Goal: Task Accomplishment & Management: Use online tool/utility

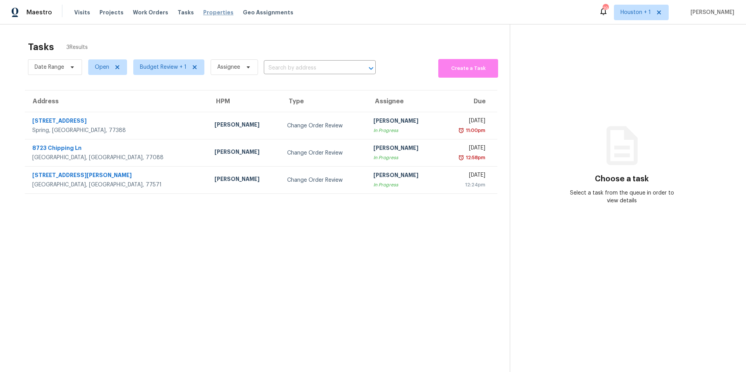
click at [208, 15] on span "Properties" at bounding box center [218, 13] width 30 height 8
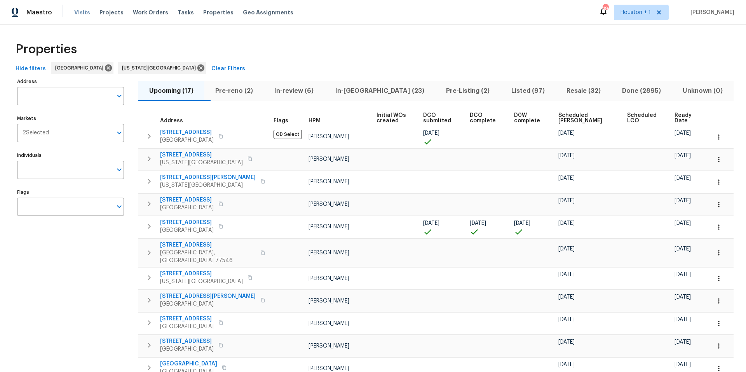
click at [84, 13] on span "Visits" at bounding box center [82, 13] width 16 height 8
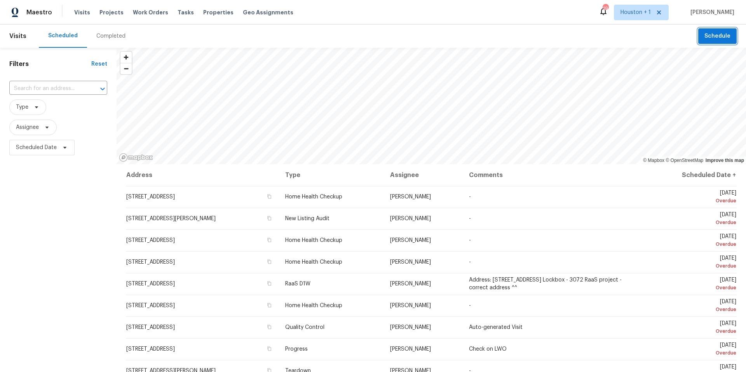
click at [718, 35] on span "Schedule" at bounding box center [717, 36] width 26 height 10
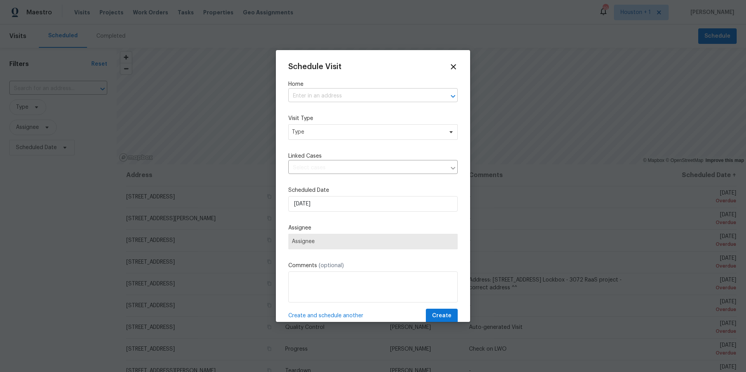
click at [338, 100] on input "text" at bounding box center [362, 96] width 148 height 12
type input "4727"
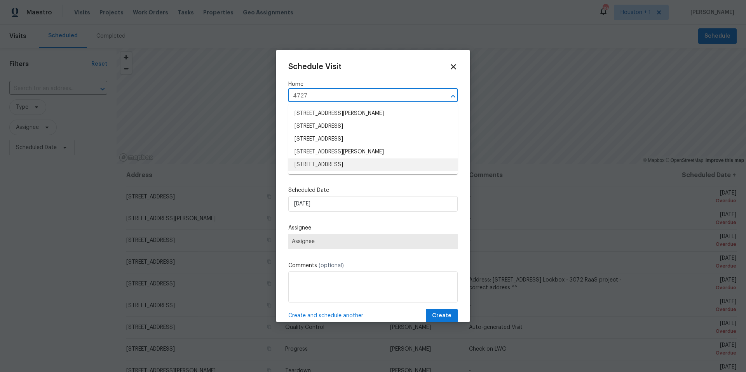
click at [322, 165] on li "4727 Wilbury Heights Dr, Pasadena, TX 77505" at bounding box center [372, 164] width 169 height 13
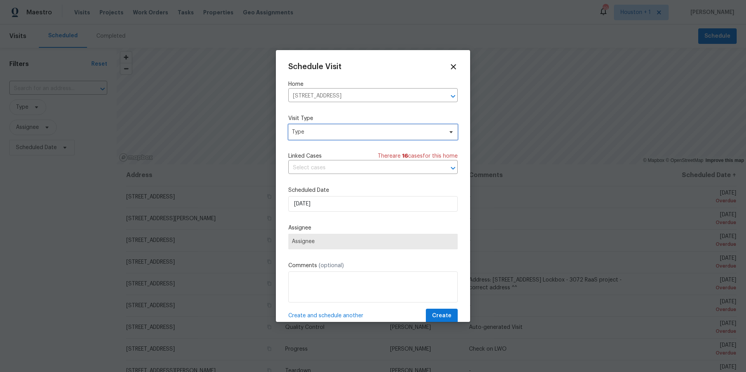
click at [346, 132] on span "Type" at bounding box center [367, 132] width 151 height 8
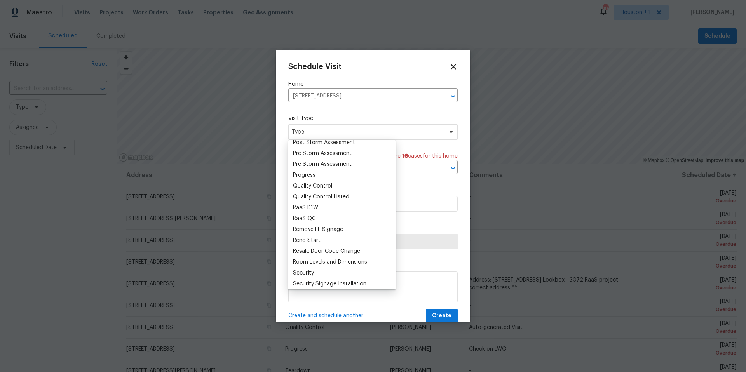
scroll to position [501, 0]
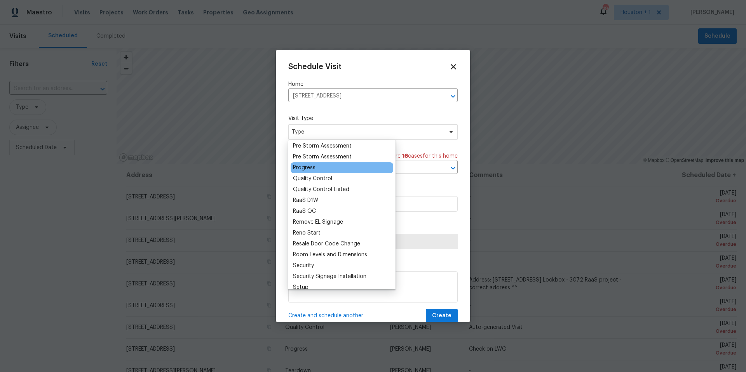
click at [310, 165] on div "Progress" at bounding box center [304, 168] width 23 height 8
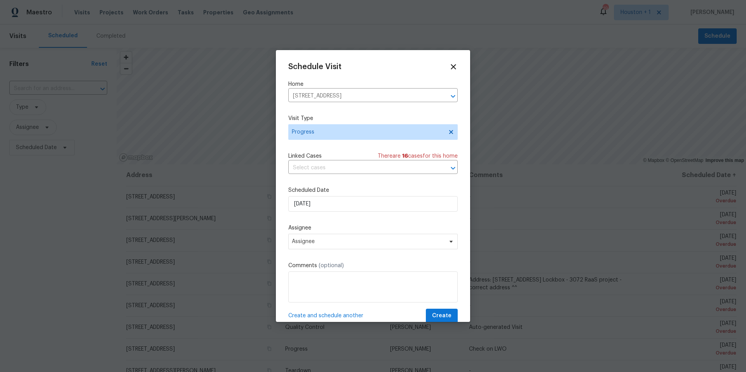
click at [329, 192] on label "Scheduled Date" at bounding box center [372, 190] width 169 height 8
click at [325, 203] on input "[DATE]" at bounding box center [372, 204] width 169 height 16
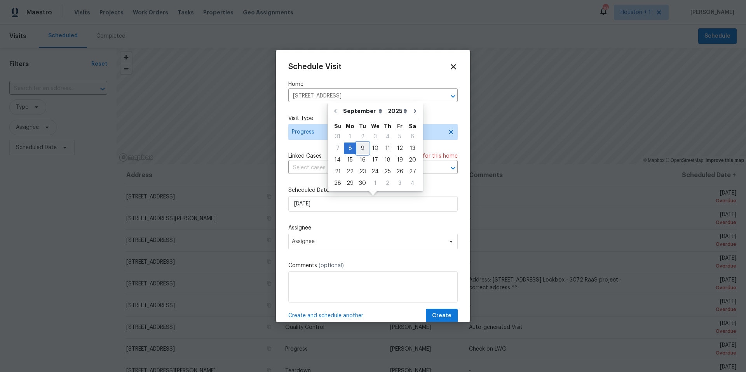
click at [359, 148] on div "9" at bounding box center [362, 148] width 12 height 11
type input "9/9/2025"
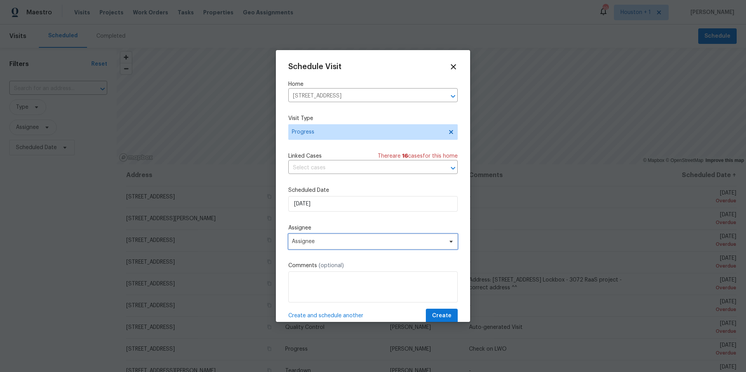
click at [310, 244] on span "Assignee" at bounding box center [368, 241] width 152 height 6
type input "lui"
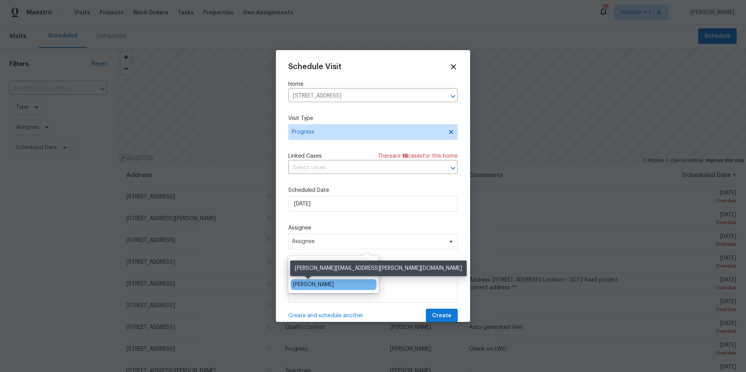
click at [301, 283] on div "[PERSON_NAME]" at bounding box center [313, 285] width 41 height 8
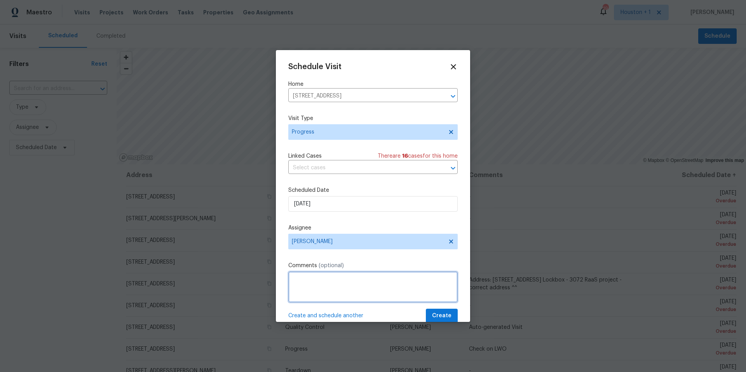
click at [301, 283] on textarea at bounding box center [372, 287] width 169 height 31
type textarea "D1W-ODS"
click at [433, 317] on button "Create" at bounding box center [442, 316] width 32 height 14
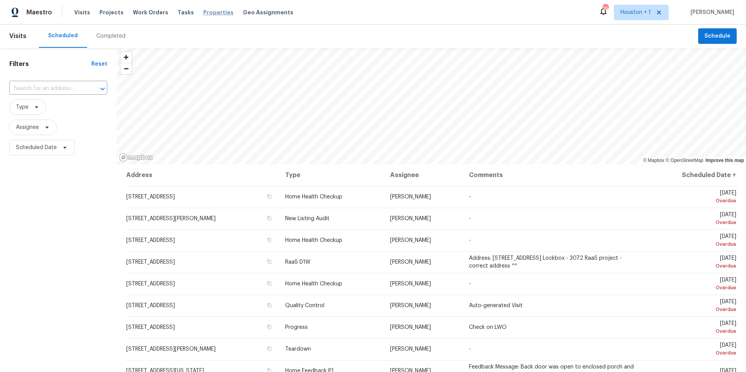
click at [203, 10] on span "Properties" at bounding box center [218, 13] width 30 height 8
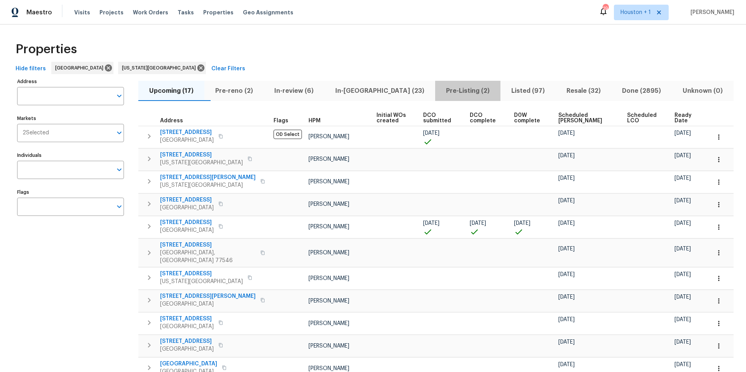
click at [440, 94] on span "Pre-Listing (2)" at bounding box center [468, 90] width 56 height 11
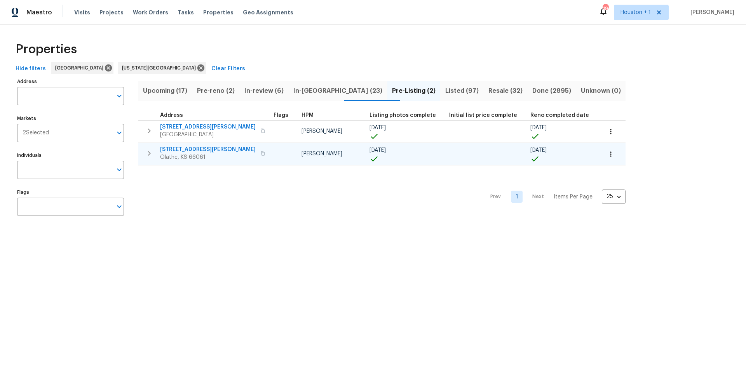
click at [179, 150] on span "612 N Logan St" at bounding box center [208, 150] width 96 height 8
click at [218, 94] on span "Pre-reno (2)" at bounding box center [216, 90] width 38 height 11
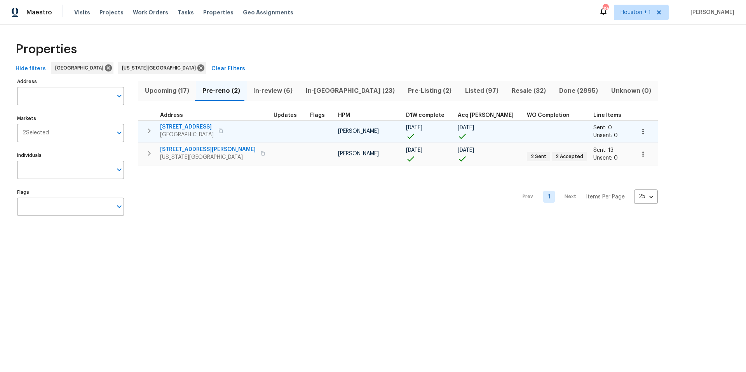
click at [219, 133] on button "button" at bounding box center [220, 130] width 9 height 11
click at [195, 124] on span "10332 Cherokee Ln" at bounding box center [187, 127] width 54 height 8
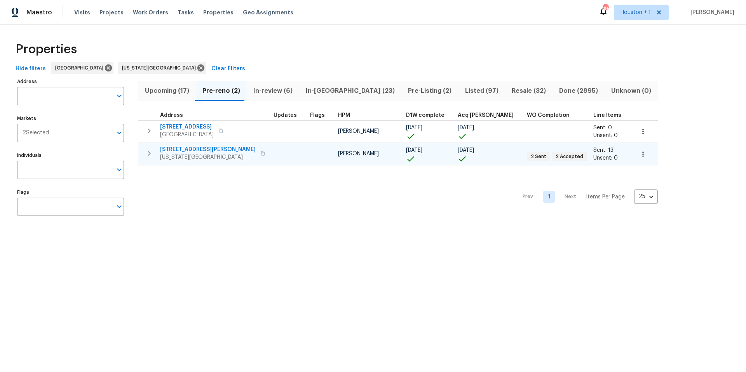
click at [195, 151] on span "[STREET_ADDRESS][PERSON_NAME]" at bounding box center [208, 150] width 96 height 8
click at [312, 89] on span "In-reno (23)" at bounding box center [350, 90] width 93 height 11
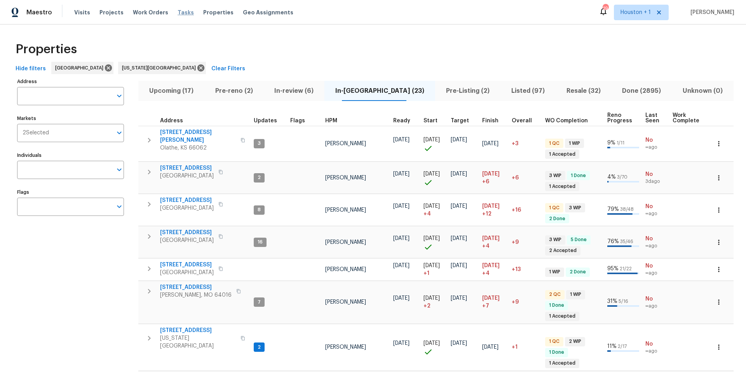
click at [178, 13] on span "Tasks" at bounding box center [186, 12] width 16 height 5
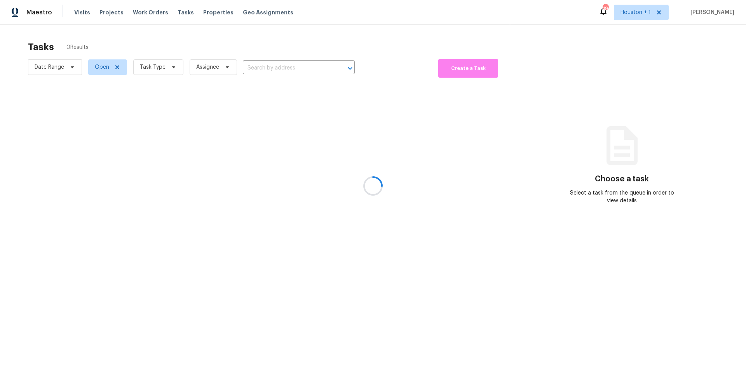
click at [162, 71] on div at bounding box center [373, 186] width 746 height 372
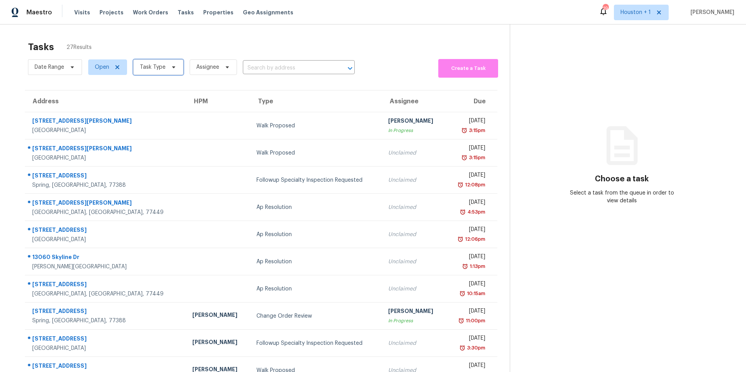
click at [162, 71] on span "Task Type" at bounding box center [153, 67] width 26 height 8
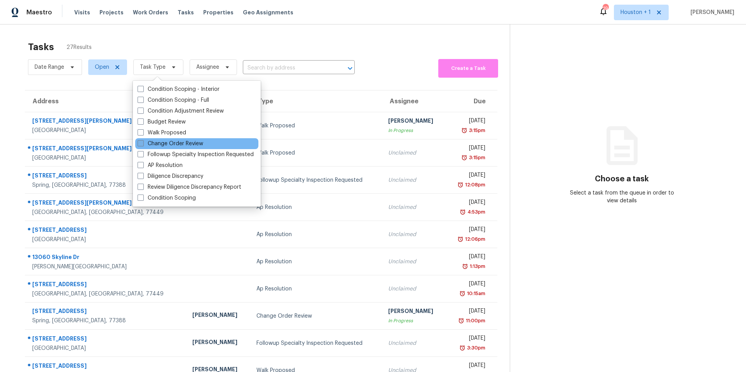
click at [153, 147] on label "Change Order Review" at bounding box center [171, 144] width 66 height 8
click at [143, 145] on input "Change Order Review" at bounding box center [140, 142] width 5 height 5
checkbox input "true"
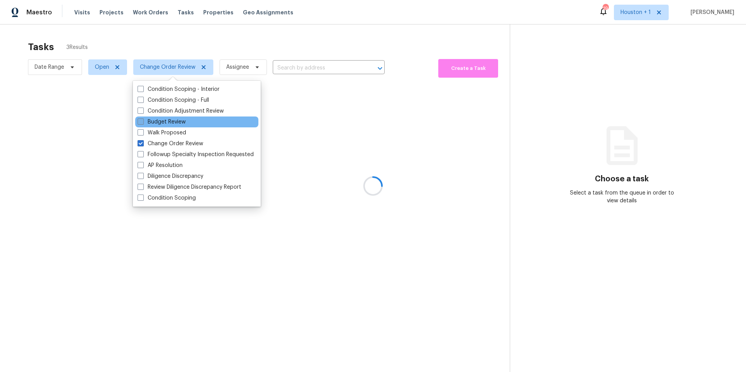
click at [154, 122] on label "Budget Review" at bounding box center [162, 122] width 48 height 8
click at [143, 122] on input "Budget Review" at bounding box center [140, 120] width 5 height 5
checkbox input "true"
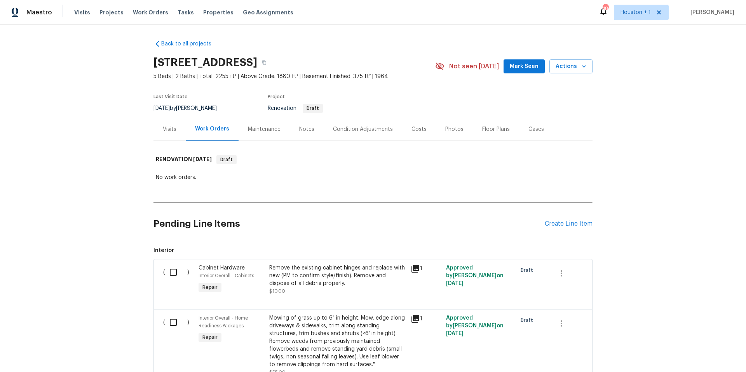
scroll to position [598, 0]
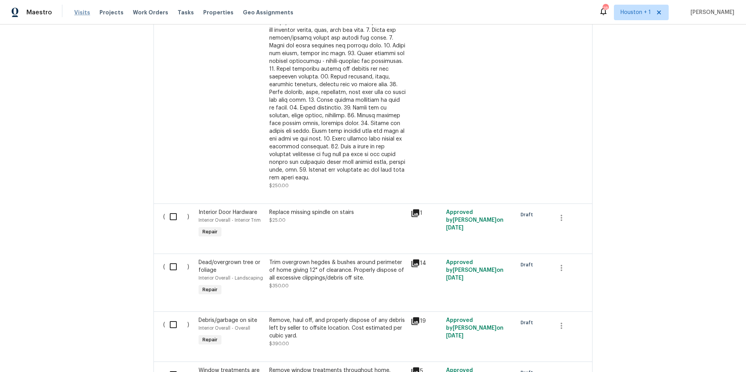
click at [82, 14] on span "Visits" at bounding box center [82, 13] width 16 height 8
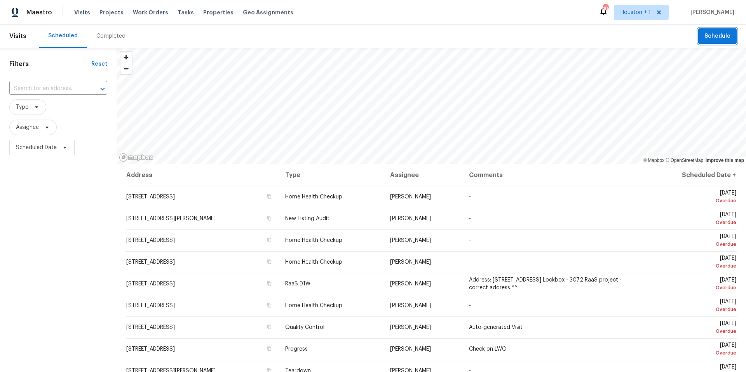
click at [723, 44] on button "Schedule" at bounding box center [717, 36] width 38 height 16
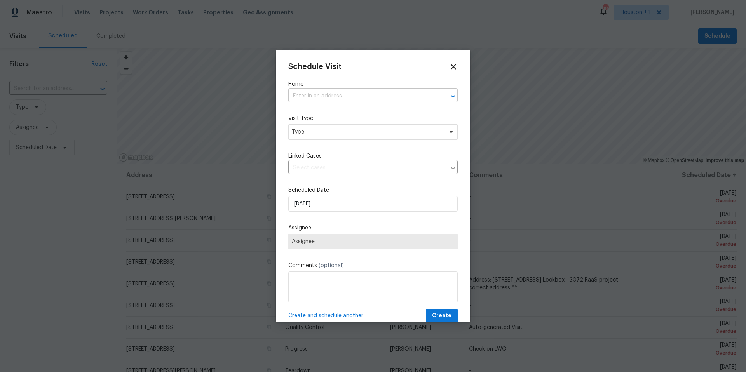
click at [364, 96] on input "text" at bounding box center [362, 96] width 148 height 12
type input "3"
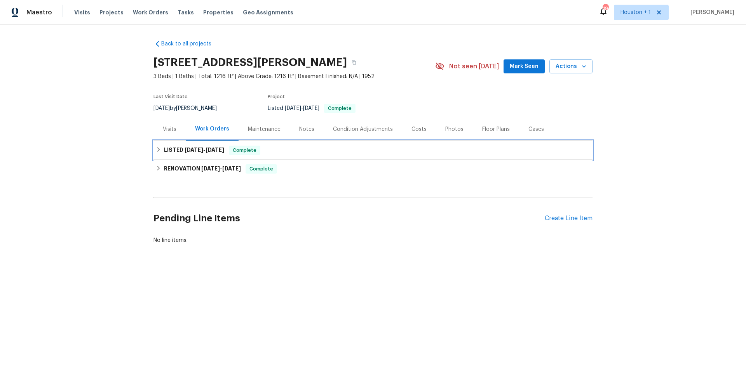
click at [179, 152] on h6 "LISTED [DATE] - [DATE]" at bounding box center [194, 150] width 60 height 9
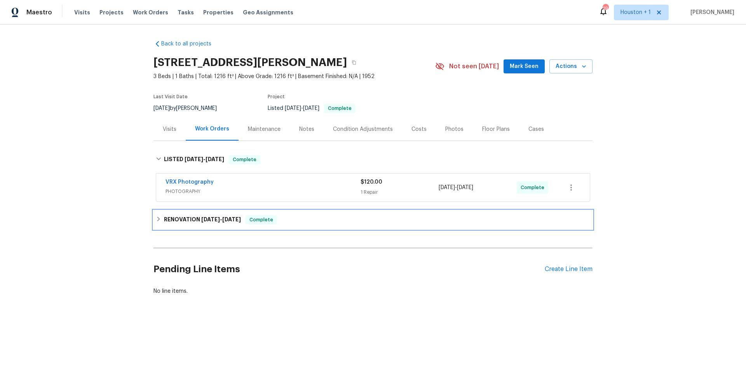
click at [184, 220] on h6 "RENOVATION [DATE] - [DATE]" at bounding box center [202, 219] width 77 height 9
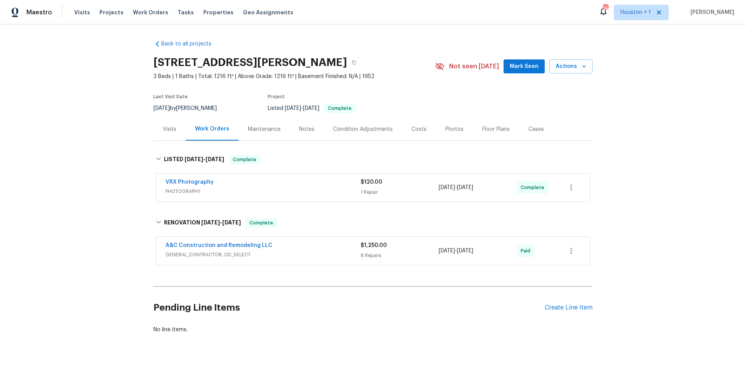
click at [247, 242] on span "A&C Construction and Remodeling LLC" at bounding box center [218, 246] width 107 height 8
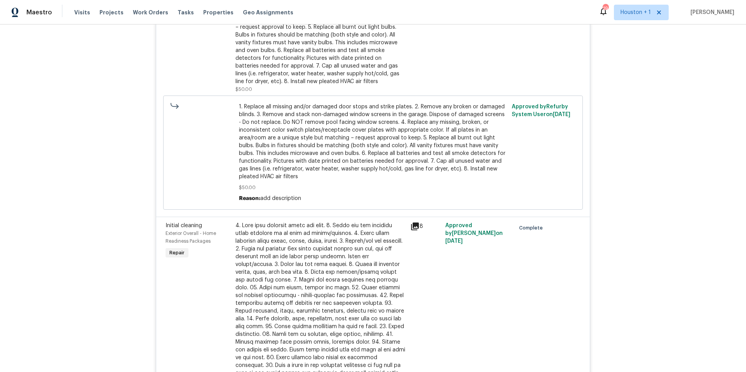
scroll to position [336, 0]
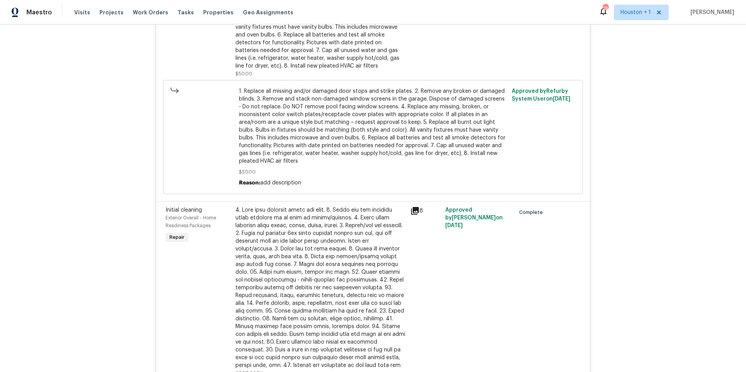
click at [416, 210] on icon at bounding box center [415, 211] width 8 height 8
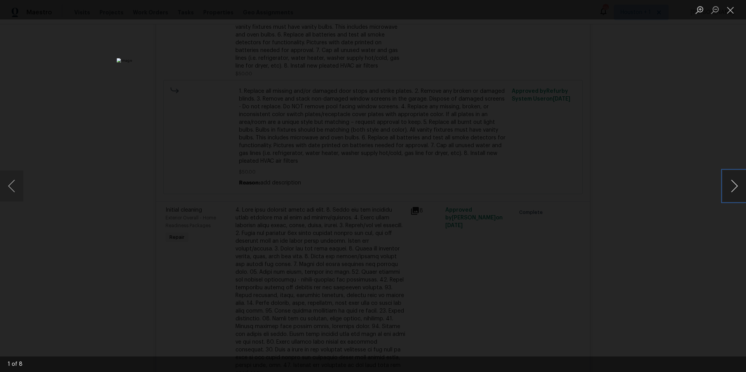
click at [743, 192] on button "Next image" at bounding box center [733, 186] width 23 height 31
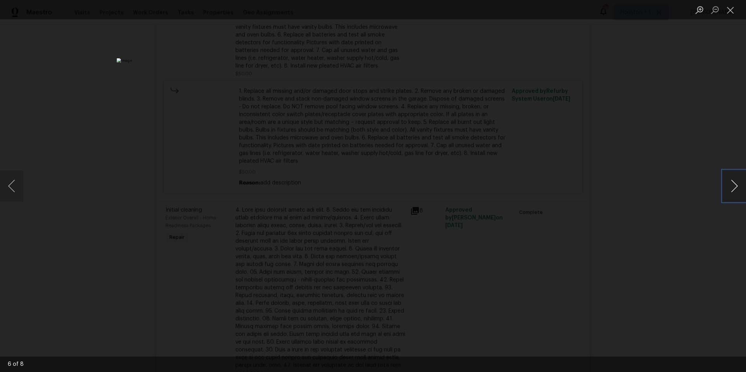
click at [743, 192] on button "Next image" at bounding box center [733, 186] width 23 height 31
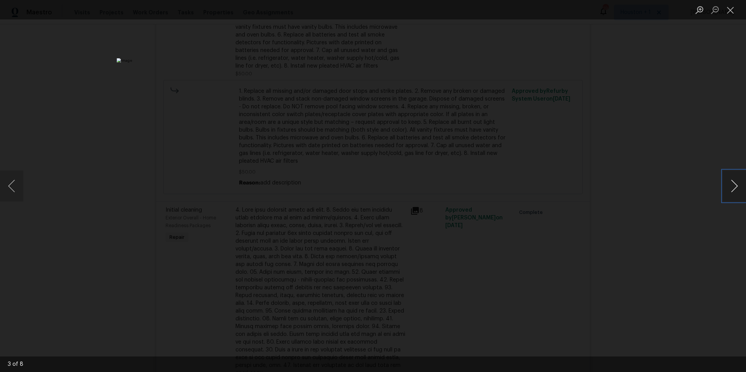
click at [743, 192] on button "Next image" at bounding box center [733, 186] width 23 height 31
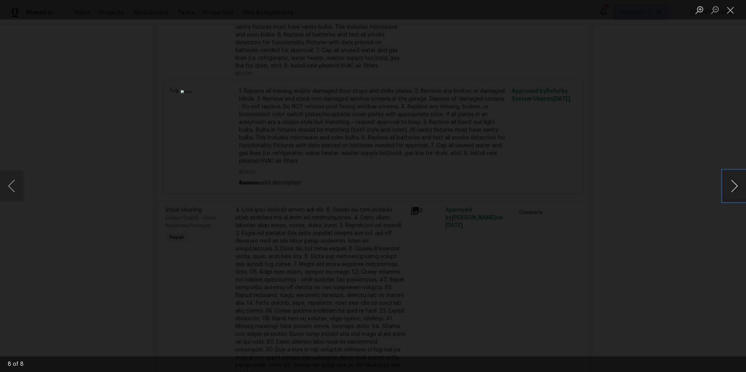
click at [743, 192] on button "Next image" at bounding box center [733, 186] width 23 height 31
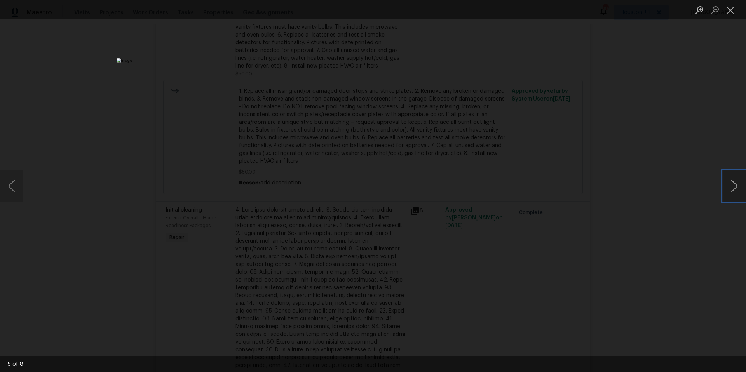
click at [743, 192] on button "Next image" at bounding box center [733, 186] width 23 height 31
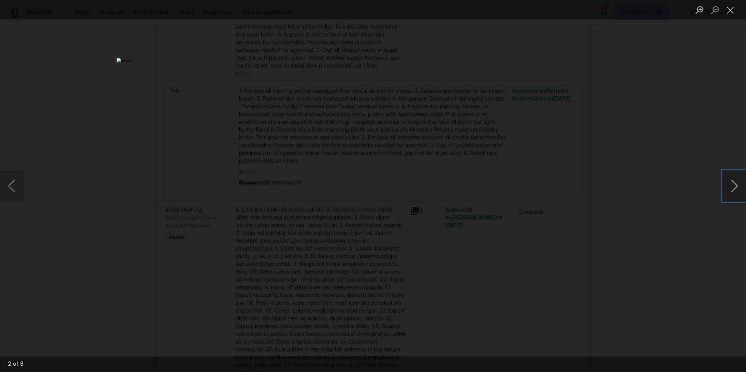
click at [743, 192] on button "Next image" at bounding box center [733, 186] width 23 height 31
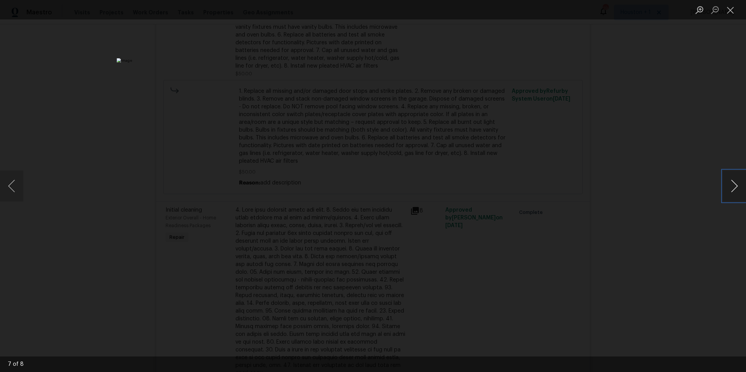
click at [743, 192] on button "Next image" at bounding box center [733, 186] width 23 height 31
click at [627, 141] on div "Lightbox" at bounding box center [373, 186] width 746 height 372
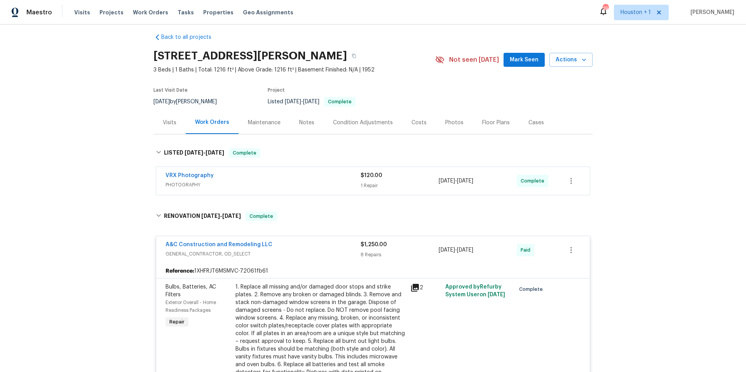
scroll to position [0, 0]
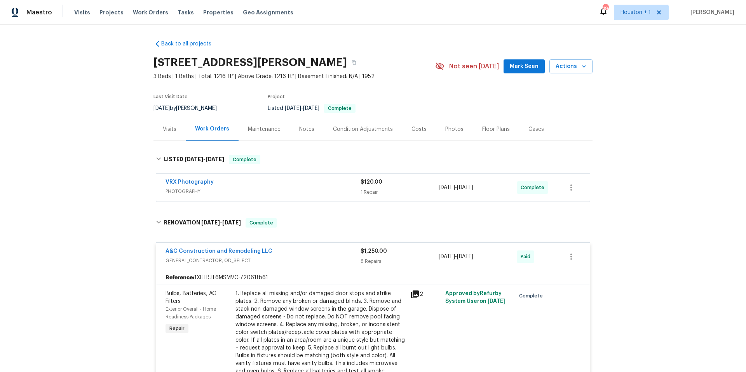
click at [447, 126] on div "Photos" at bounding box center [454, 129] width 18 height 8
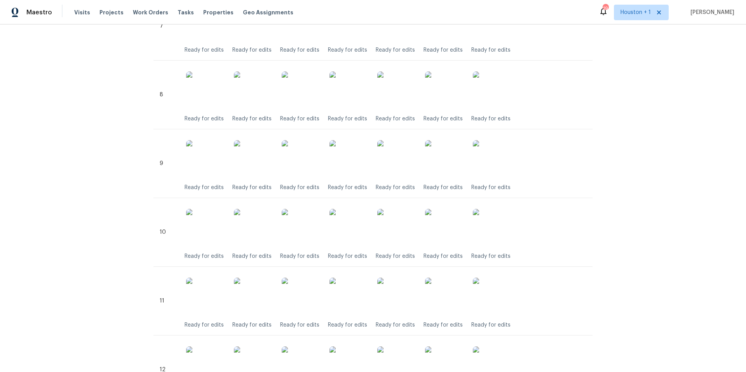
scroll to position [718, 0]
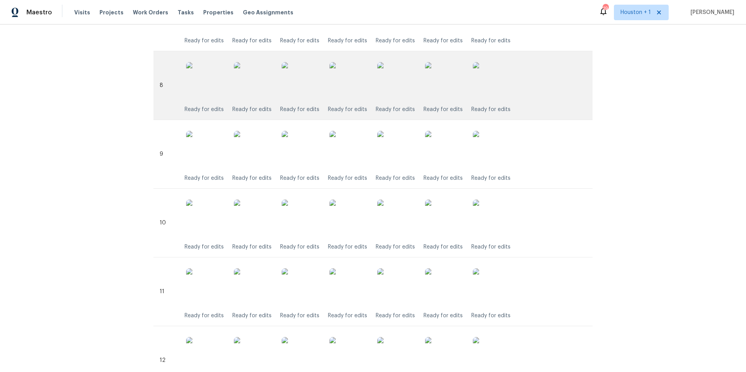
click at [354, 84] on img at bounding box center [348, 81] width 39 height 39
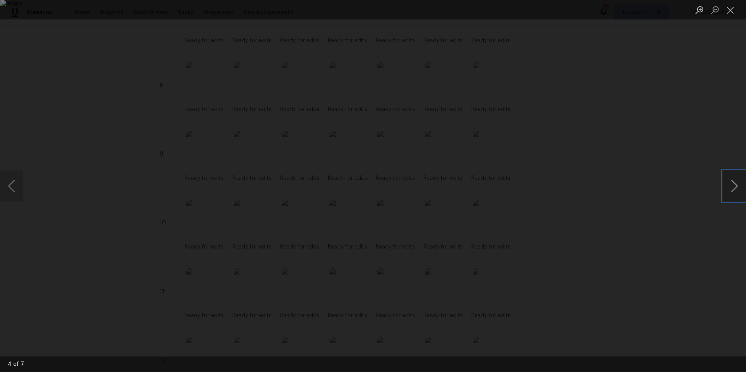
click at [734, 191] on button "Next image" at bounding box center [733, 186] width 23 height 31
click at [670, 195] on div "Lightbox" at bounding box center [373, 186] width 746 height 372
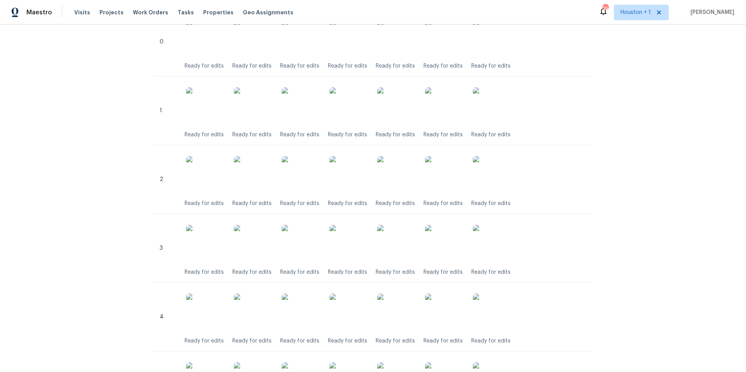
scroll to position [0, 0]
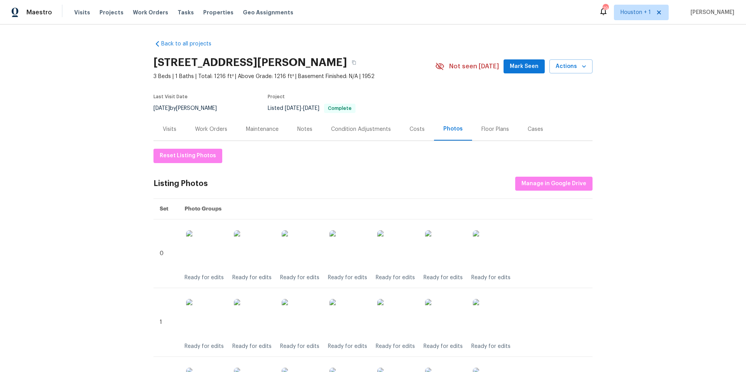
click at [302, 130] on div "Notes" at bounding box center [304, 129] width 15 height 8
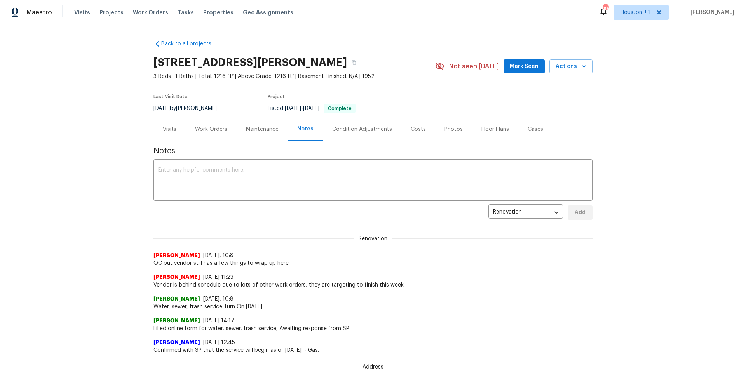
click at [167, 128] on div "Visits" at bounding box center [170, 129] width 14 height 8
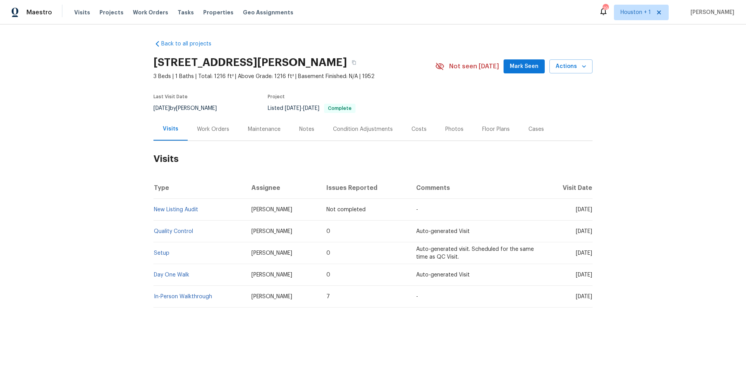
click at [219, 124] on div "Work Orders" at bounding box center [213, 129] width 51 height 23
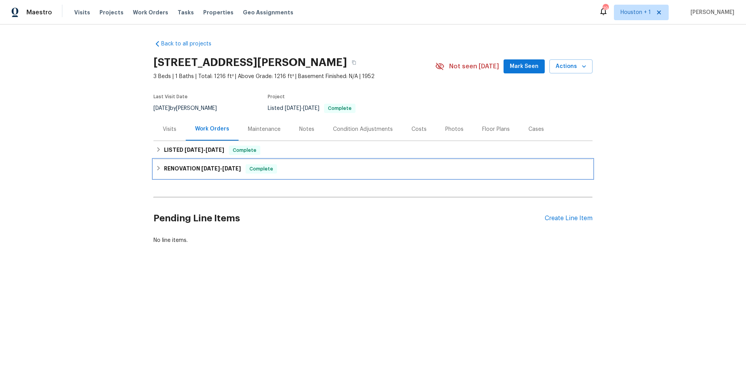
click at [187, 167] on h6 "RENOVATION 8/21/25 - 8/21/25" at bounding box center [202, 168] width 77 height 9
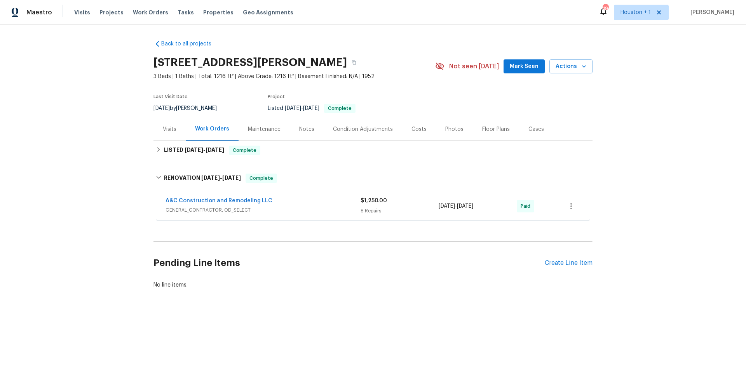
click at [229, 207] on span "GENERAL_CONTRACTOR, OD_SELECT" at bounding box center [262, 210] width 195 height 8
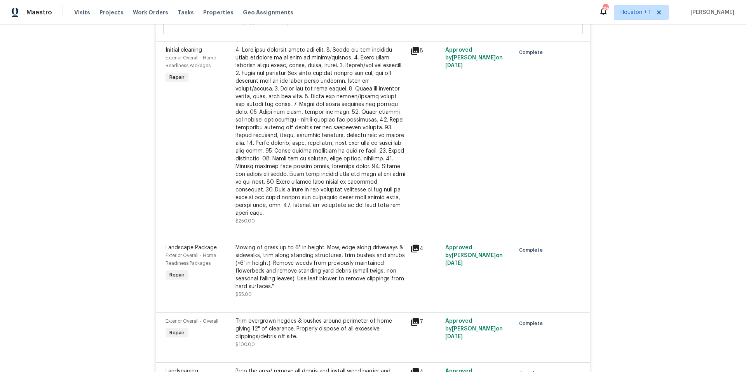
scroll to position [451, 0]
click at [304, 143] on div at bounding box center [320, 132] width 170 height 171
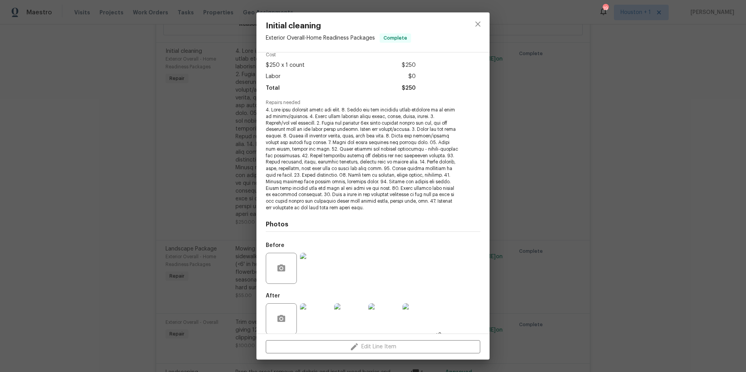
scroll to position [45, 0]
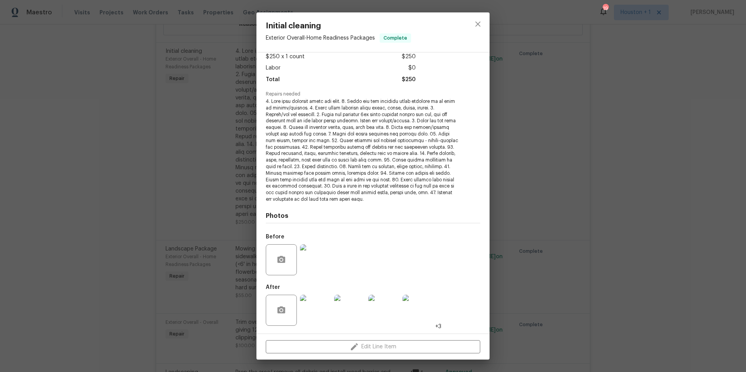
click at [383, 312] on img at bounding box center [383, 310] width 31 height 31
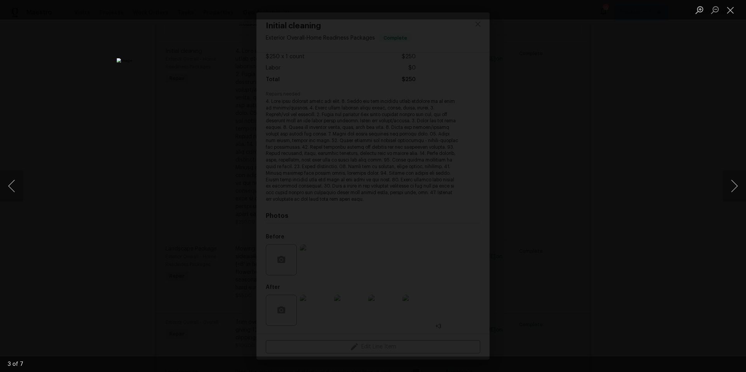
click at [168, 61] on div "Lightbox" at bounding box center [373, 186] width 746 height 372
click at [56, 44] on div "Lightbox" at bounding box center [373, 186] width 746 height 372
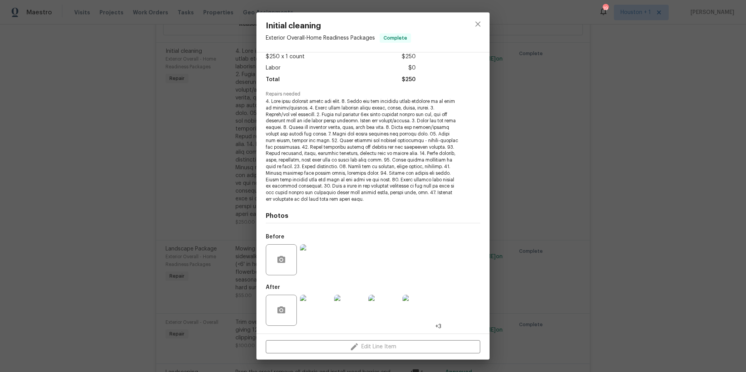
click at [137, 92] on div "Initial cleaning Exterior Overall - Home Readiness Packages Complete Vendor A&C…" at bounding box center [373, 186] width 746 height 372
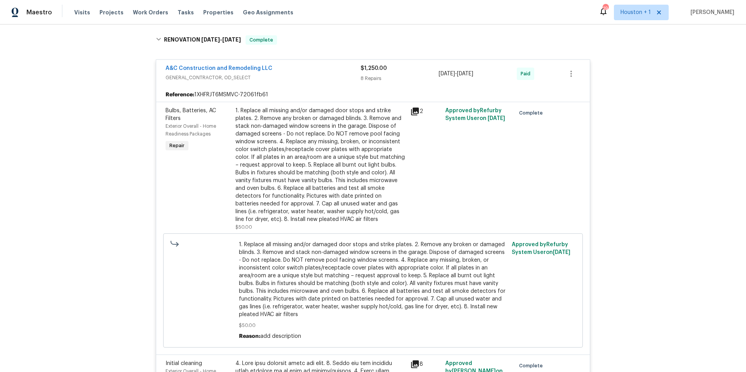
scroll to position [0, 0]
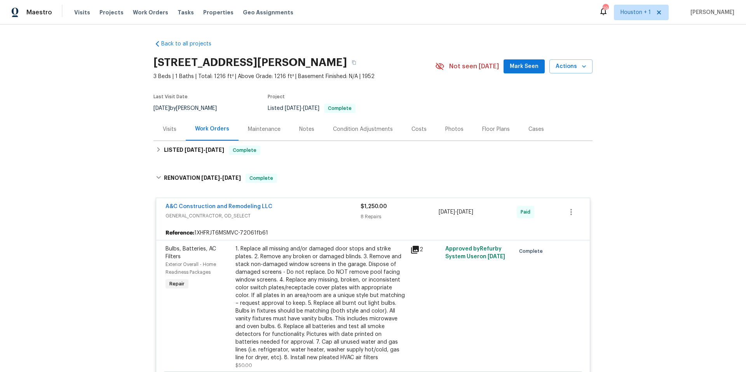
click at [254, 127] on div "Maintenance" at bounding box center [264, 129] width 33 height 8
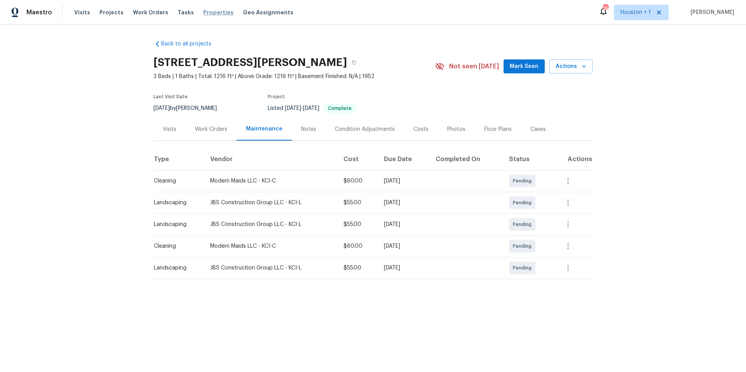
click at [212, 12] on span "Properties" at bounding box center [218, 13] width 30 height 8
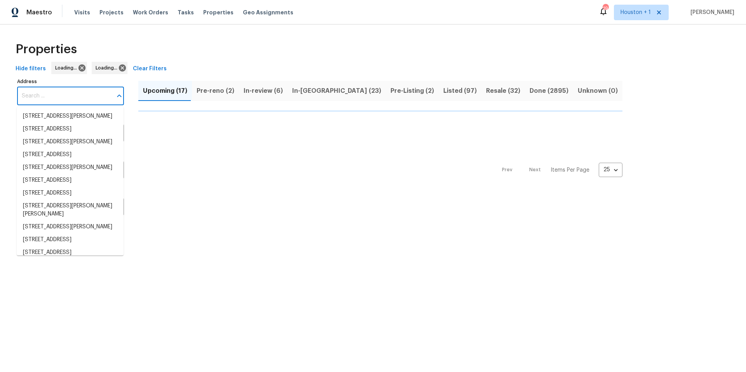
click at [55, 95] on input "Address" at bounding box center [64, 96] width 95 height 18
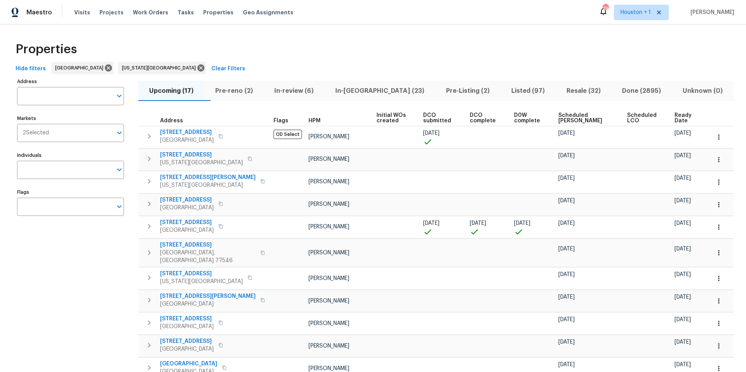
click at [55, 95] on input "Address" at bounding box center [64, 96] width 95 height 18
type input "131 brookridge"
click at [51, 119] on li "131 Brookridge St Lansing KS 66043" at bounding box center [70, 116] width 107 height 13
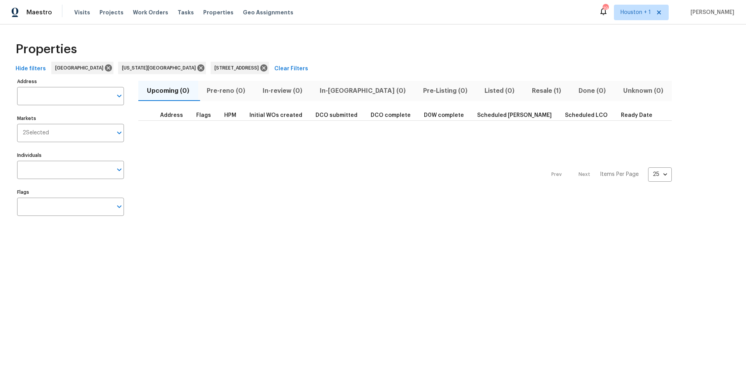
type input "131 Brookridge St Lansing KS 66043"
click at [528, 91] on span "Resale (1)" at bounding box center [546, 90] width 37 height 11
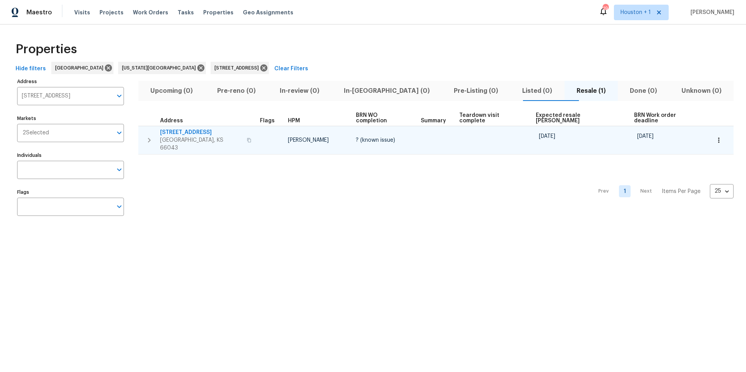
click at [188, 136] on span "Lansing, KS 66043" at bounding box center [201, 144] width 82 height 16
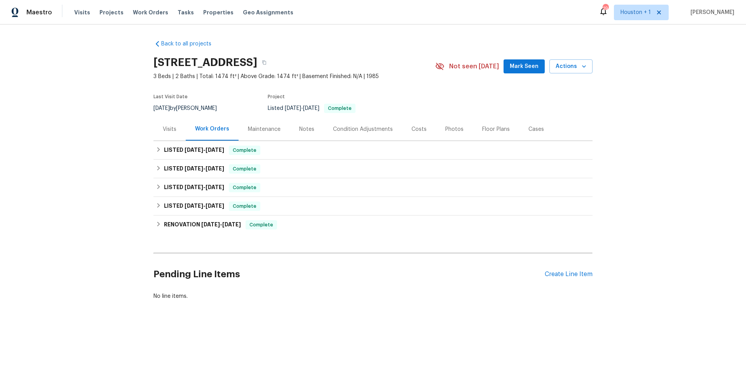
click at [171, 128] on div "Visits" at bounding box center [170, 129] width 14 height 8
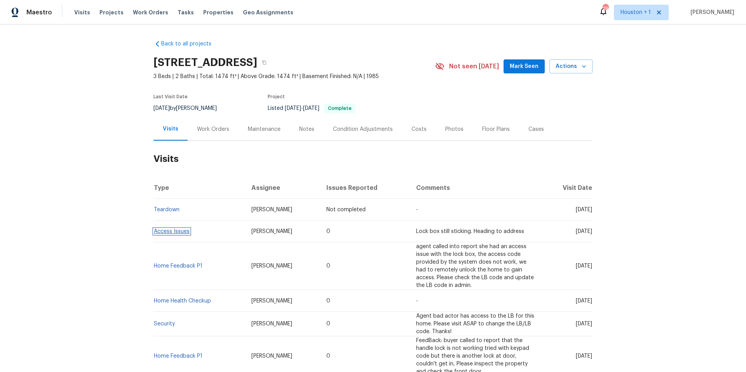
click at [176, 229] on link "Access Issues" at bounding box center [172, 231] width 36 height 5
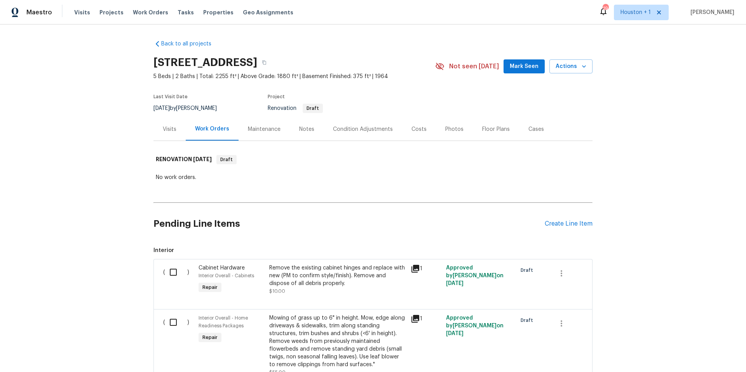
click at [172, 129] on div "Visits" at bounding box center [170, 129] width 14 height 8
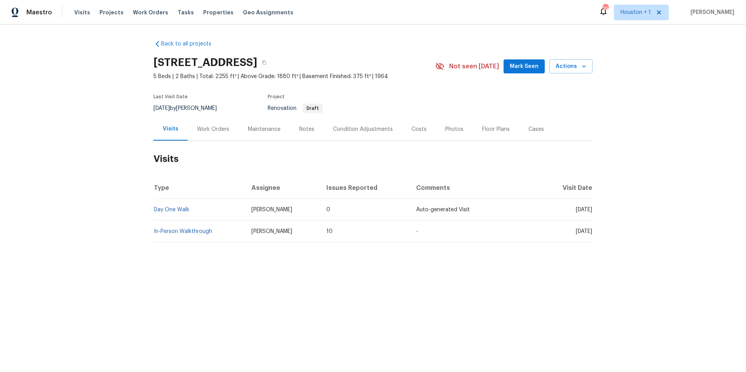
click at [209, 127] on div "Work Orders" at bounding box center [213, 129] width 32 height 8
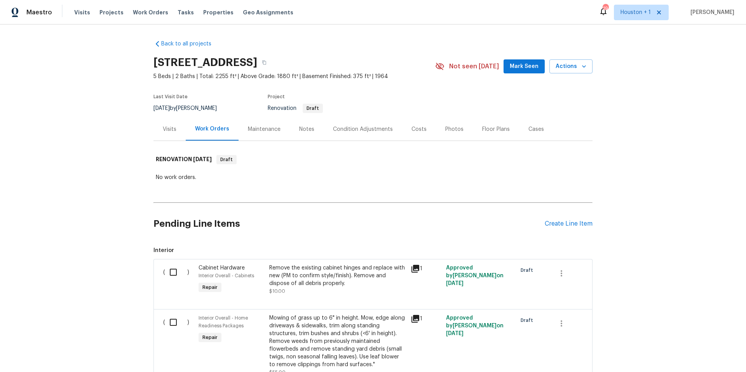
click at [305, 128] on div "Notes" at bounding box center [306, 129] width 15 height 8
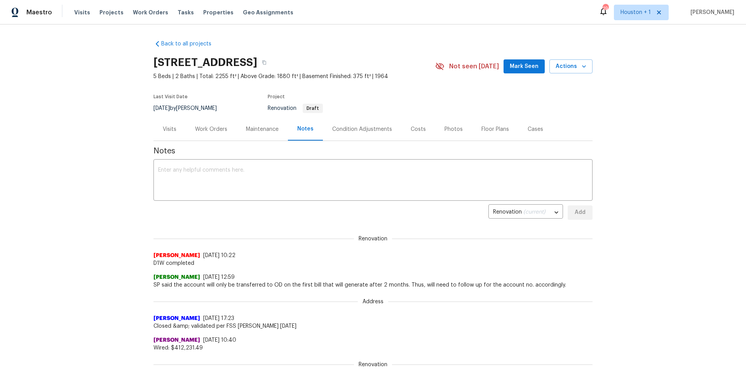
click at [173, 131] on div "Visits" at bounding box center [170, 129] width 14 height 8
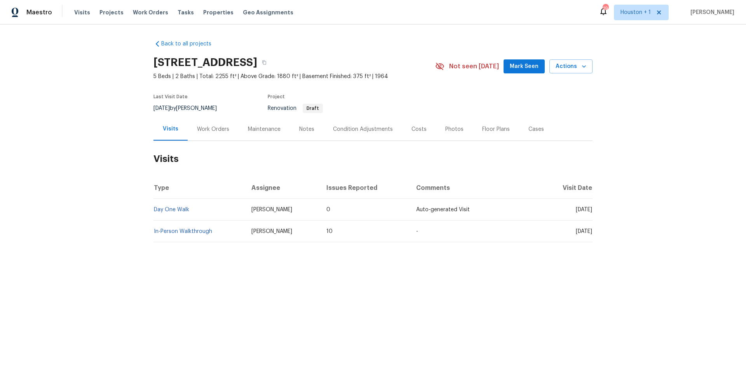
click at [189, 235] on td "In-Person Walkthrough" at bounding box center [199, 232] width 92 height 22
click at [191, 232] on link "In-Person Walkthrough" at bounding box center [183, 231] width 58 height 5
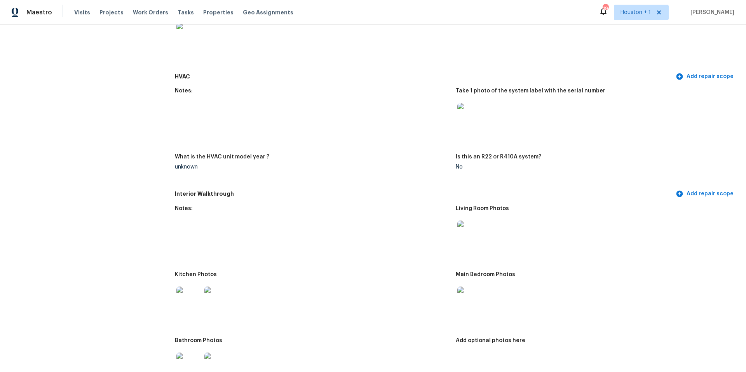
scroll to position [643, 0]
click at [184, 299] on img at bounding box center [188, 298] width 25 height 25
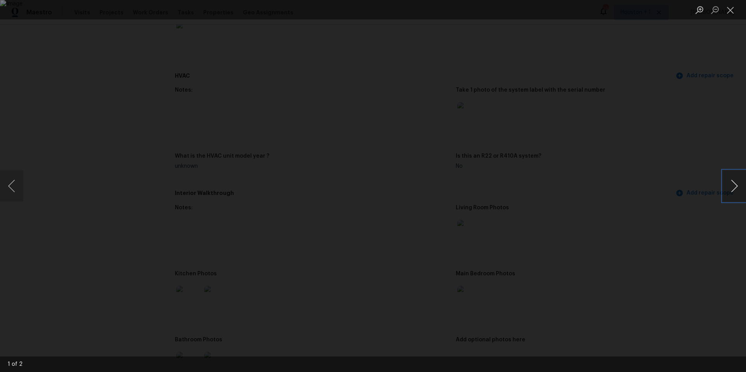
click at [736, 189] on button "Next image" at bounding box center [733, 186] width 23 height 31
click at [671, 177] on div "Lightbox" at bounding box center [373, 186] width 746 height 372
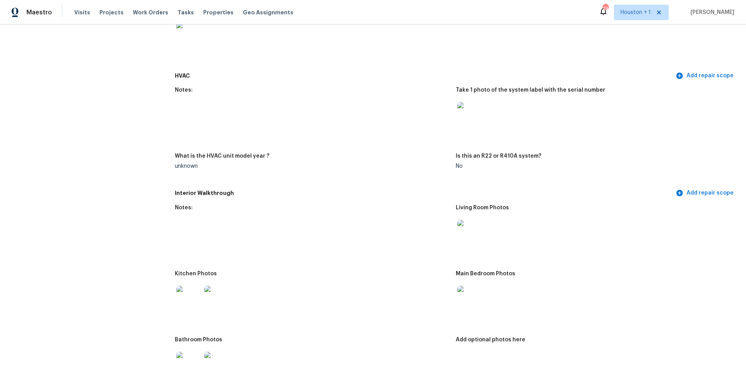
click at [194, 301] on img at bounding box center [188, 298] width 25 height 25
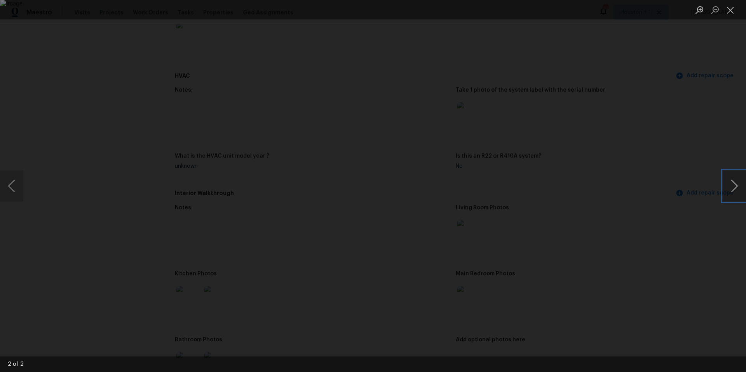
click at [733, 186] on button "Next image" at bounding box center [733, 186] width 23 height 31
click at [674, 182] on div "Lightbox" at bounding box center [373, 186] width 746 height 372
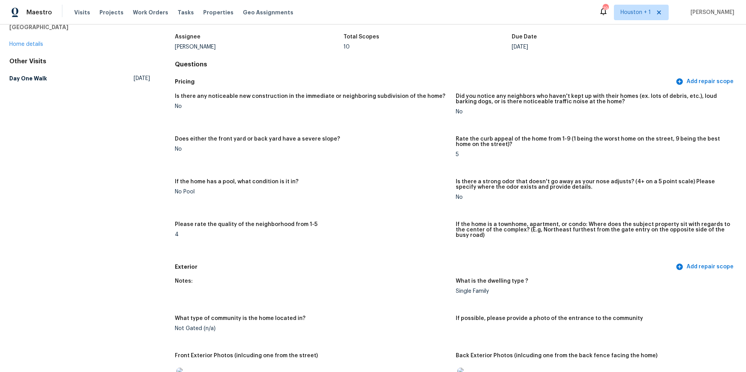
scroll to position [0, 0]
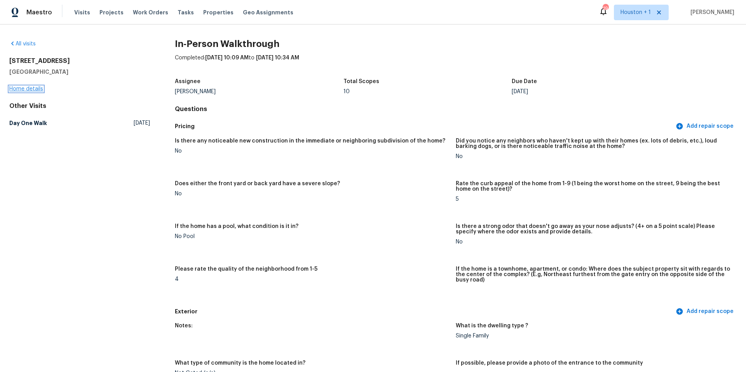
click at [35, 90] on link "Home details" at bounding box center [26, 88] width 34 height 5
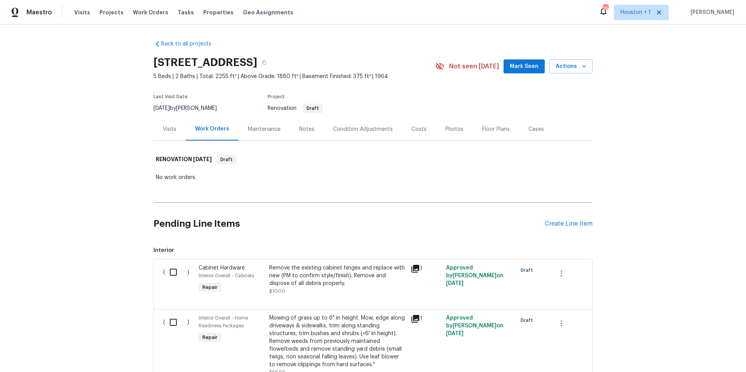
click at [167, 130] on div "Visits" at bounding box center [170, 129] width 14 height 8
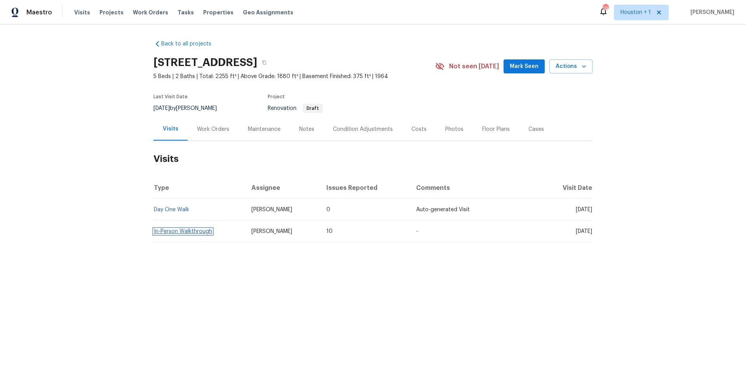
click at [187, 230] on link "In-Person Walkthrough" at bounding box center [183, 231] width 58 height 5
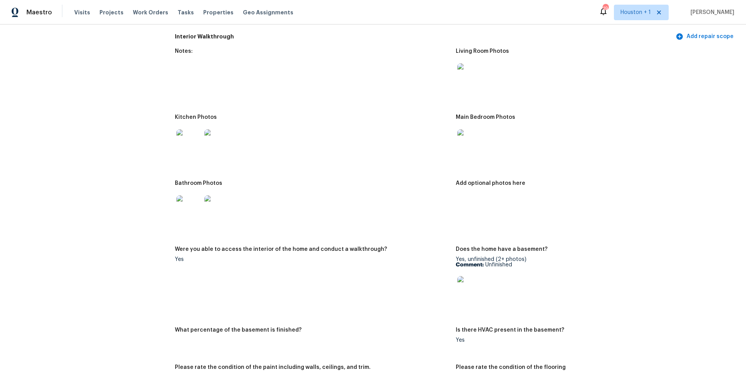
scroll to position [803, 0]
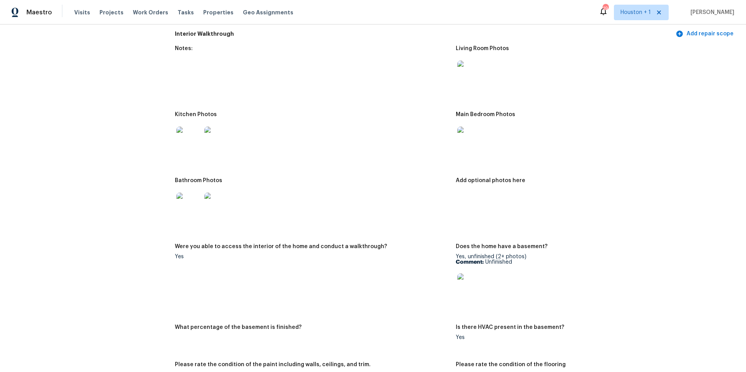
click at [195, 135] on img at bounding box center [188, 139] width 25 height 25
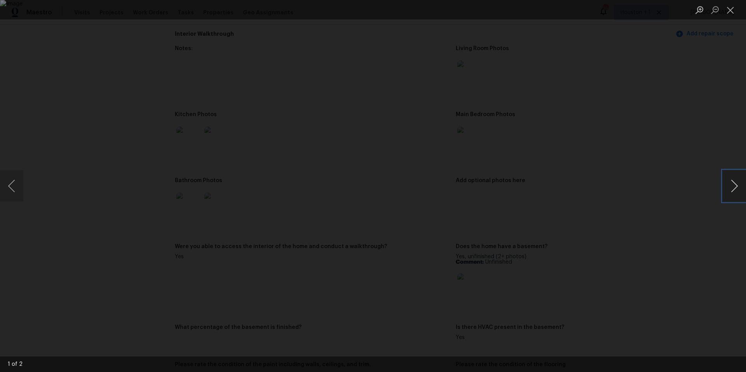
click at [733, 185] on button "Next image" at bounding box center [733, 186] width 23 height 31
click at [670, 209] on div "Lightbox" at bounding box center [373, 186] width 746 height 372
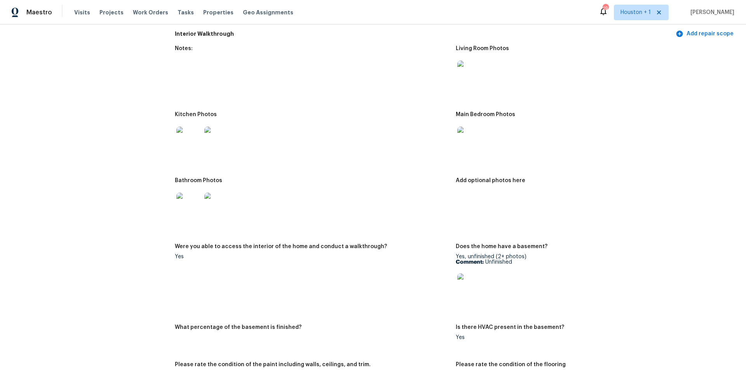
click at [185, 200] on img at bounding box center [188, 205] width 25 height 25
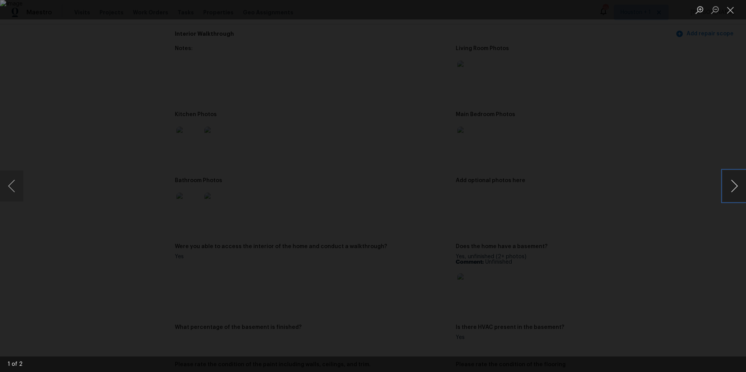
click at [741, 198] on button "Next image" at bounding box center [733, 186] width 23 height 31
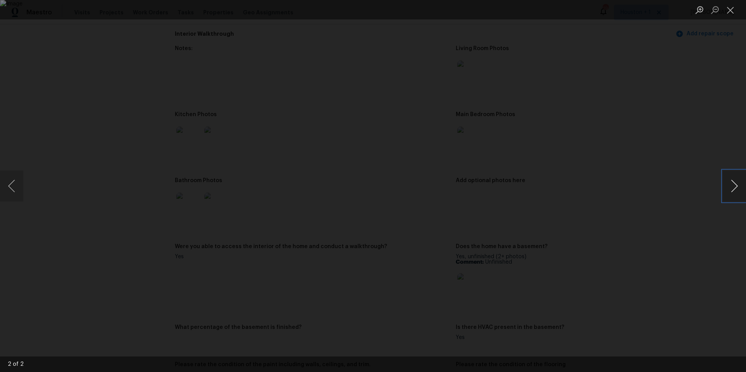
click at [741, 198] on button "Next image" at bounding box center [733, 186] width 23 height 31
click at [685, 107] on div "Lightbox" at bounding box center [373, 186] width 746 height 372
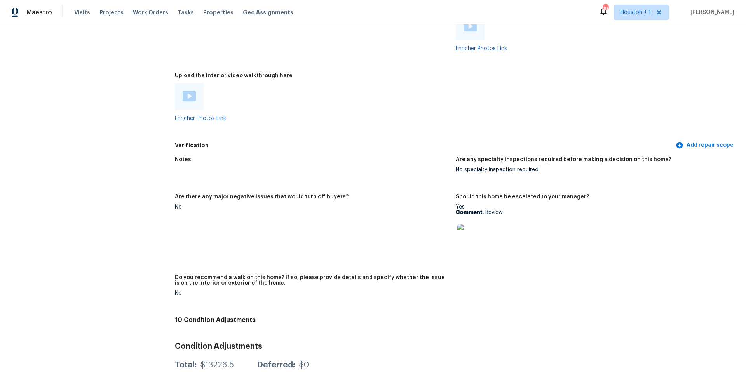
scroll to position [1532, 0]
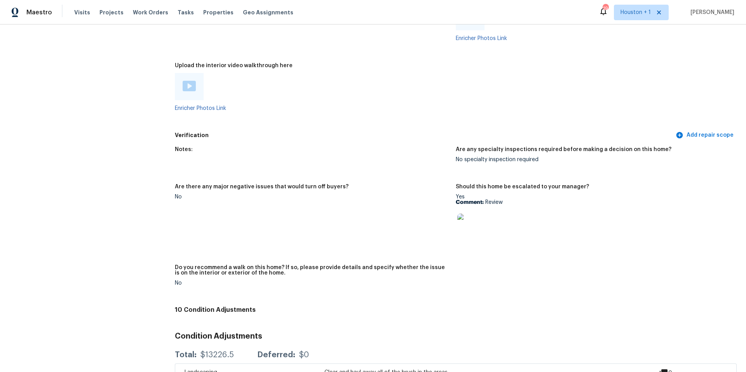
click at [474, 222] on img at bounding box center [469, 226] width 25 height 25
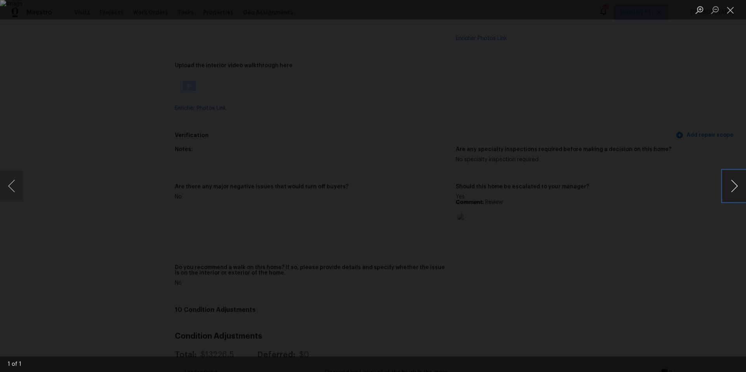
click at [735, 186] on button "Next image" at bounding box center [733, 186] width 23 height 31
click at [612, 68] on div "Lightbox" at bounding box center [373, 186] width 746 height 372
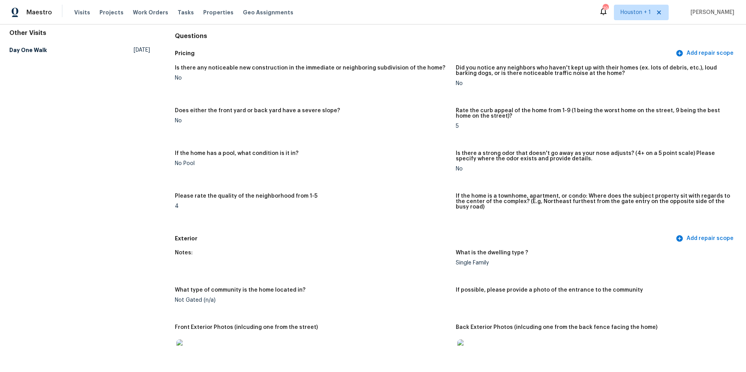
scroll to position [0, 0]
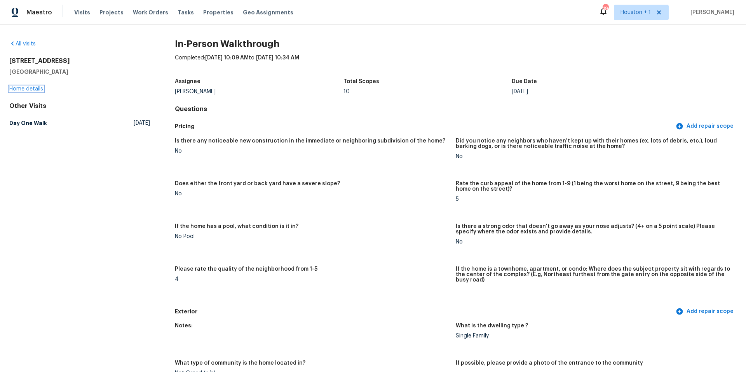
click at [40, 88] on link "Home details" at bounding box center [26, 88] width 34 height 5
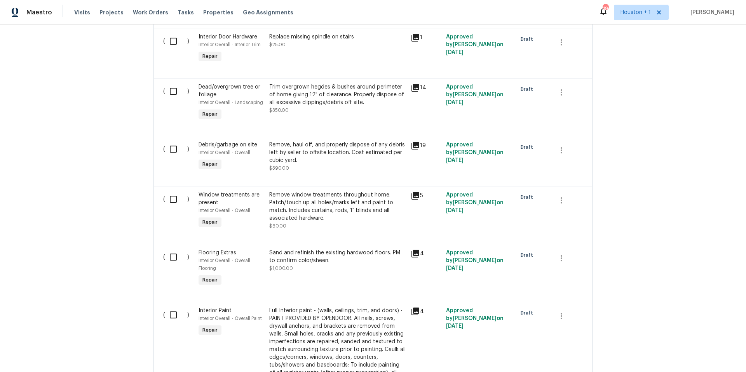
scroll to position [774, 0]
click at [414, 250] on icon at bounding box center [415, 253] width 8 height 8
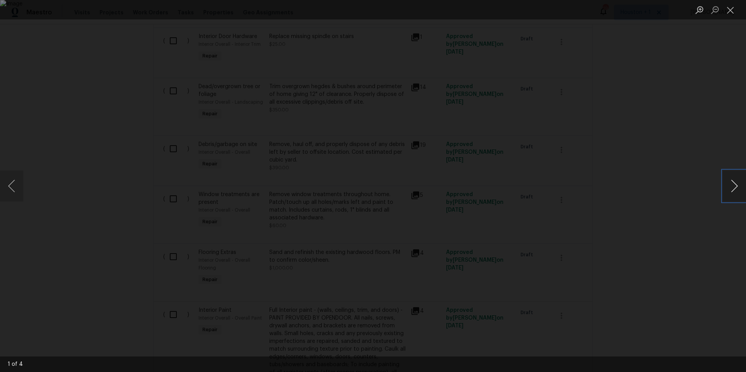
click at [728, 190] on button "Next image" at bounding box center [733, 186] width 23 height 31
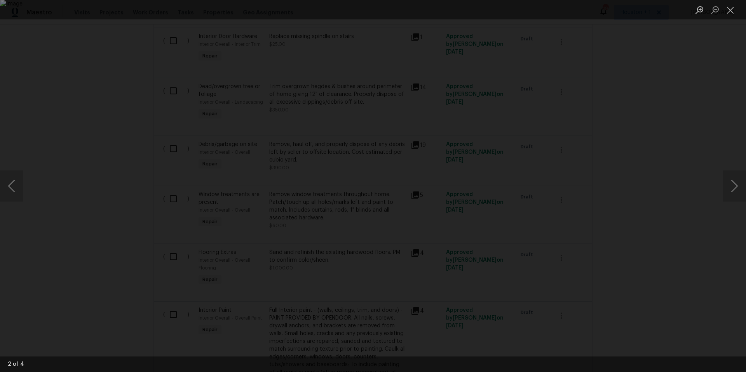
click at [663, 151] on div "Lightbox" at bounding box center [373, 186] width 746 height 372
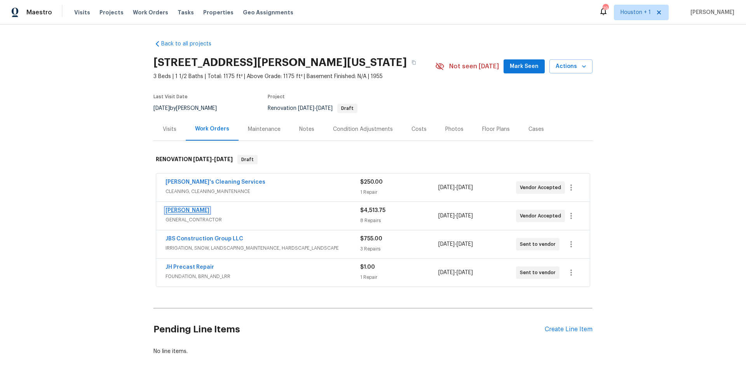
click at [193, 209] on link "[PERSON_NAME]" at bounding box center [187, 210] width 44 height 5
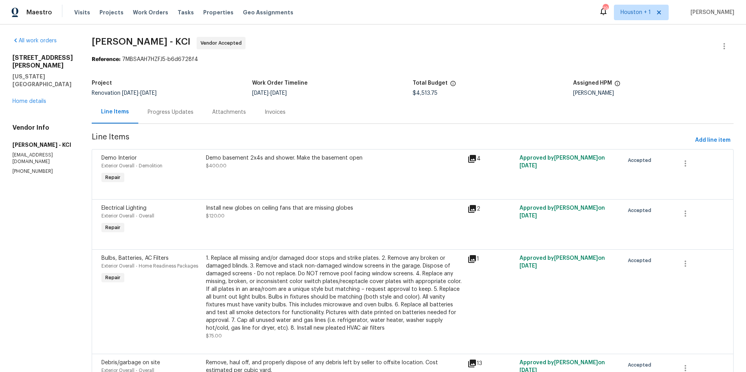
click at [177, 112] on div "Progress Updates" at bounding box center [171, 112] width 46 height 8
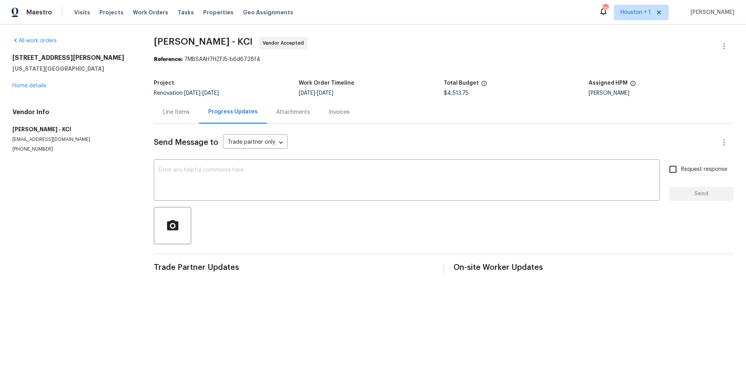
click at [33, 90] on div "All work orders [STREET_ADDRESS][PERSON_NAME][US_STATE] Home details Vendor Inf…" at bounding box center [73, 95] width 123 height 116
click at [37, 87] on link "Home details" at bounding box center [29, 85] width 34 height 5
